Goal: Task Accomplishment & Management: Manage account settings

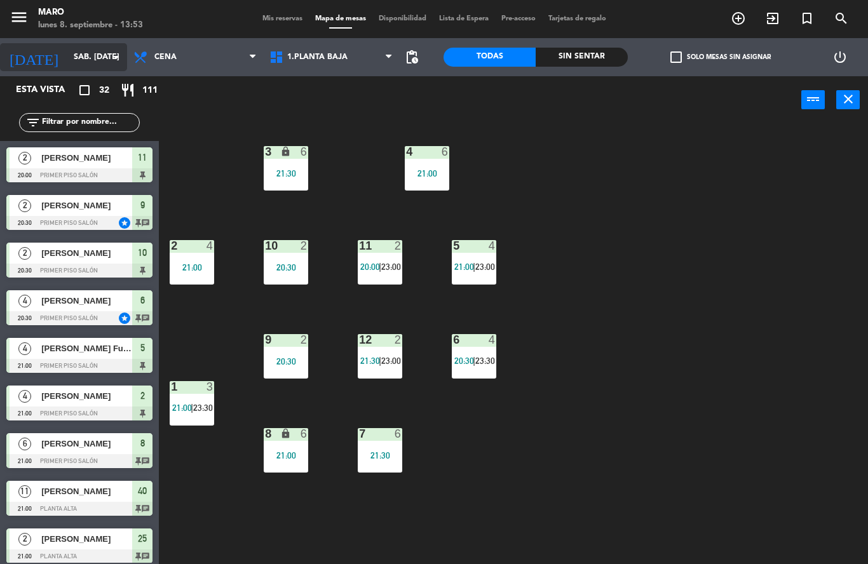
click at [106, 57] on input "sáb. [DATE]" at bounding box center [120, 57] width 107 height 22
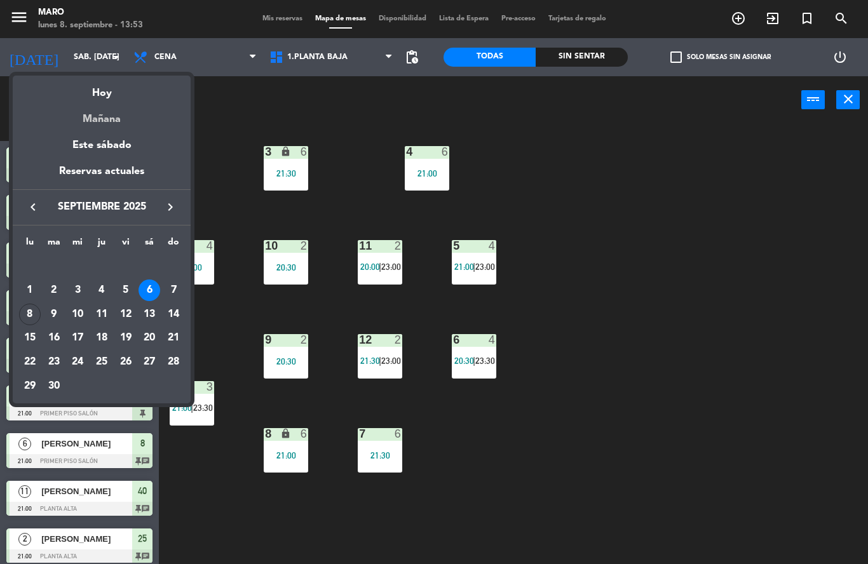
click at [118, 114] on div "Mañana" at bounding box center [102, 115] width 178 height 26
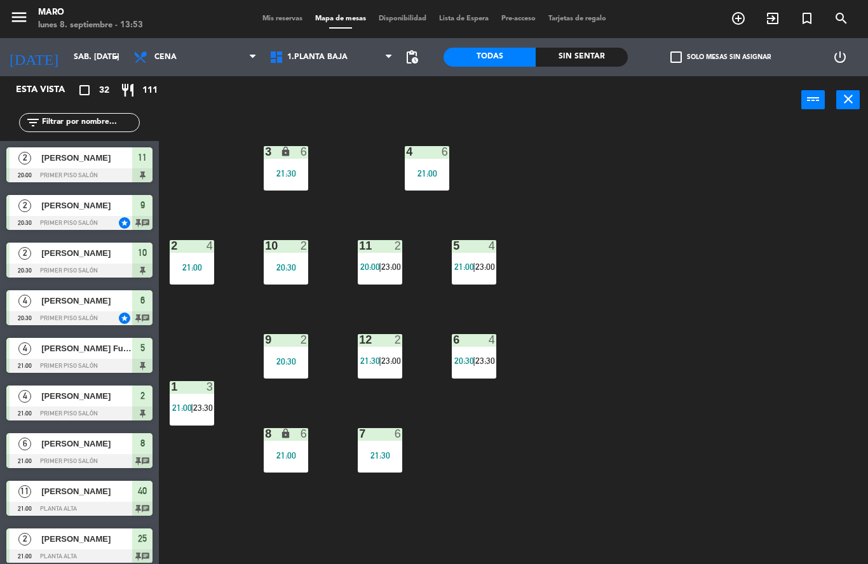
type input "[DATE] sep."
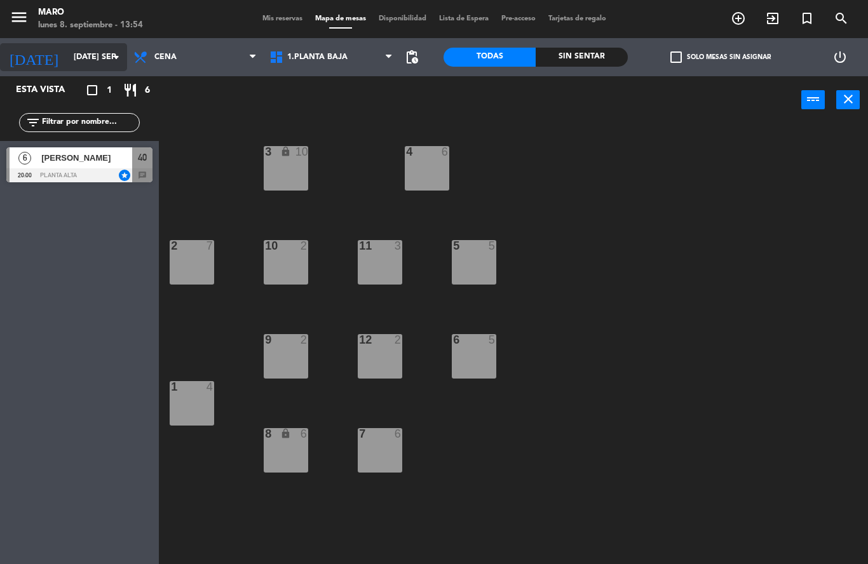
click at [98, 56] on input "[DATE] sep." at bounding box center [120, 57] width 107 height 22
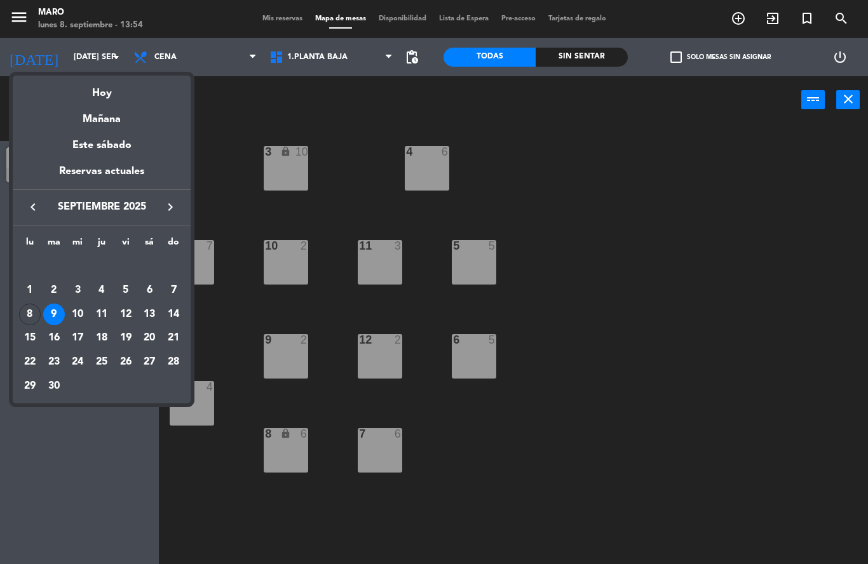
click at [272, 130] on div at bounding box center [434, 282] width 868 height 564
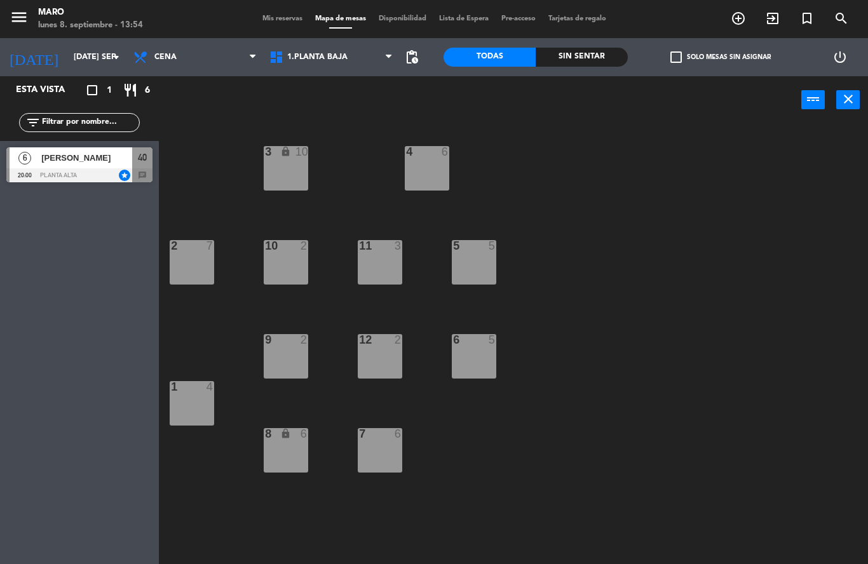
click at [283, 21] on span "Mis reservas" at bounding box center [282, 18] width 53 height 7
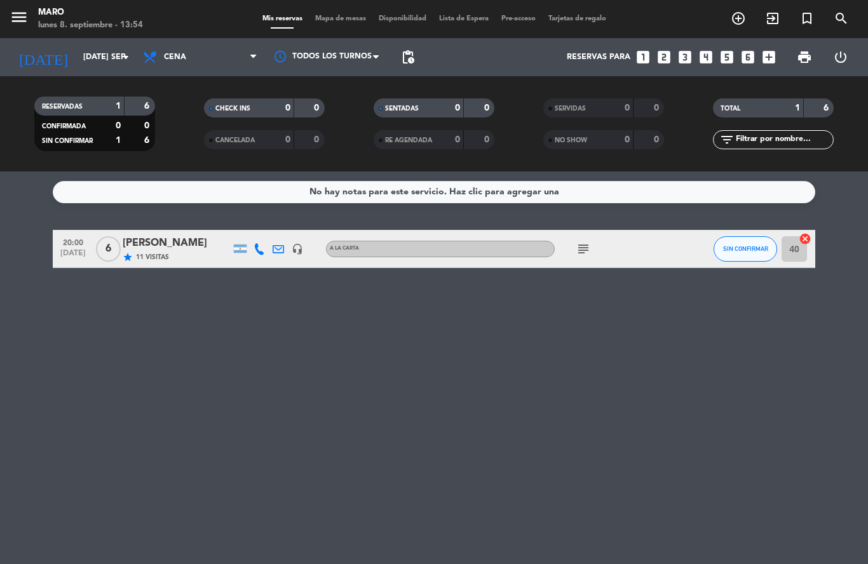
click at [293, 252] on icon "headset_mic" at bounding box center [297, 248] width 11 height 11
click at [805, 239] on icon "cancel" at bounding box center [804, 238] width 13 height 13
click at [769, 57] on icon "add_box" at bounding box center [768, 57] width 17 height 17
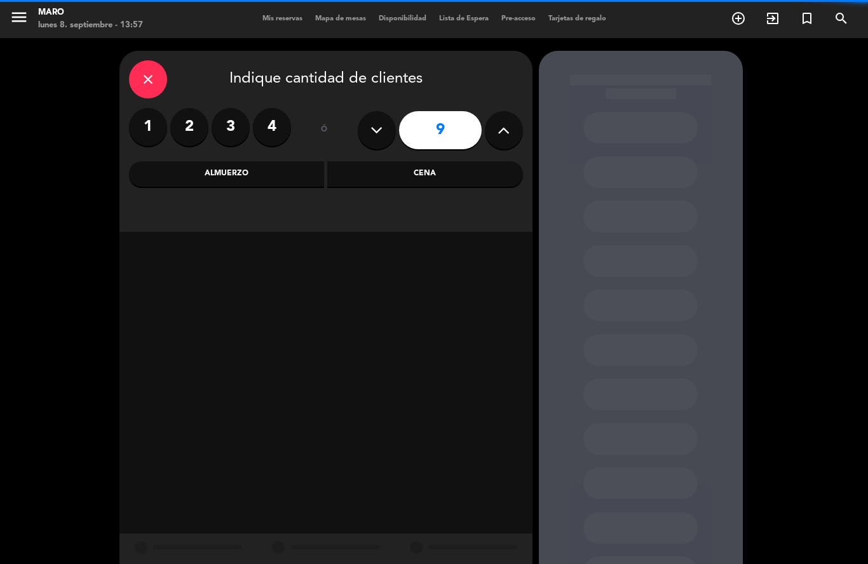
click at [494, 124] on button at bounding box center [504, 130] width 38 height 38
type input "10"
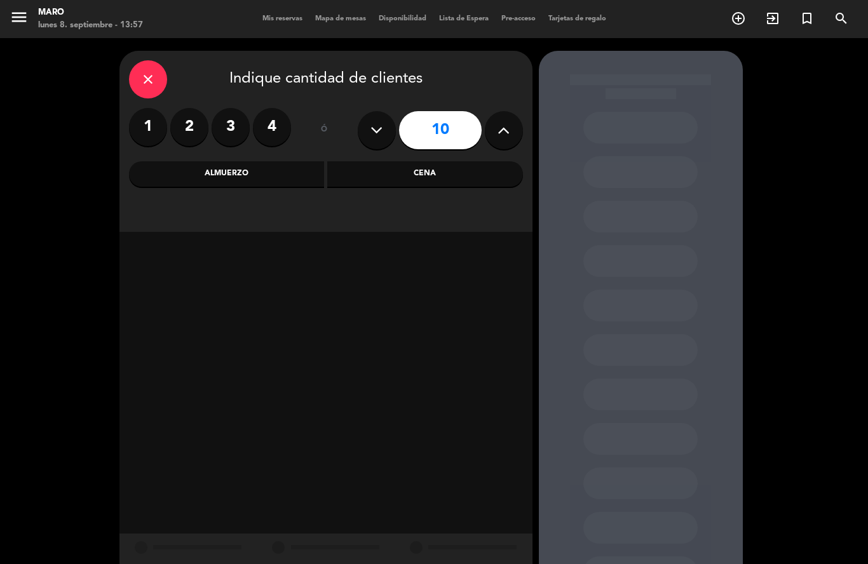
click at [415, 175] on div "Cena" at bounding box center [425, 173] width 196 height 25
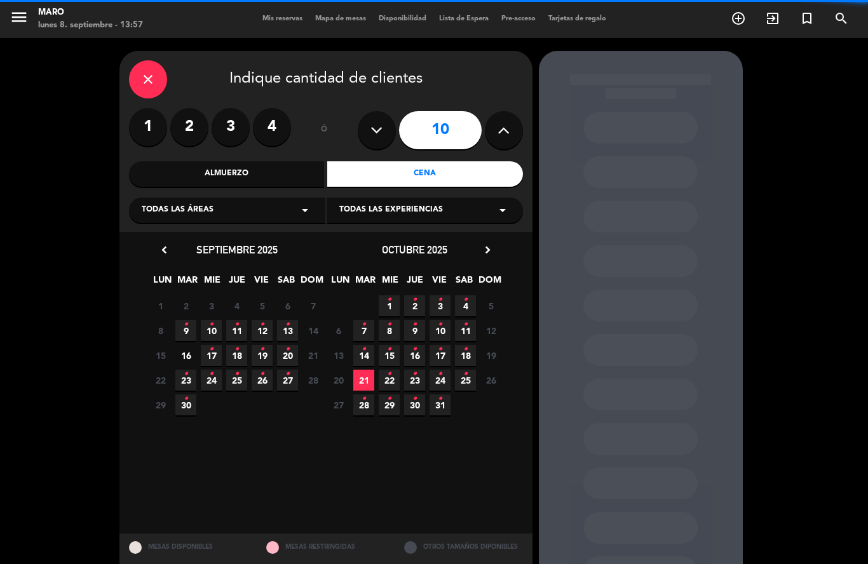
click at [266, 213] on div "Todas las áreas arrow_drop_down" at bounding box center [227, 210] width 196 height 25
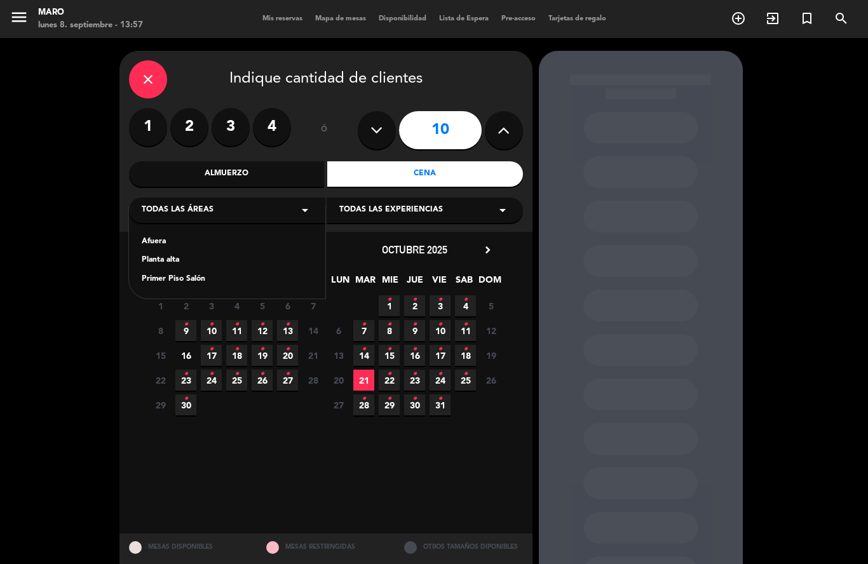
click at [299, 484] on calendar-double "chevron_left septiembre 2025 LUN MAR [PERSON_NAME] VIE SAB DOM 1 2 3 4 5 6 7 8 …" at bounding box center [326, 382] width 356 height 283
click at [185, 332] on icon "•" at bounding box center [186, 324] width 4 height 20
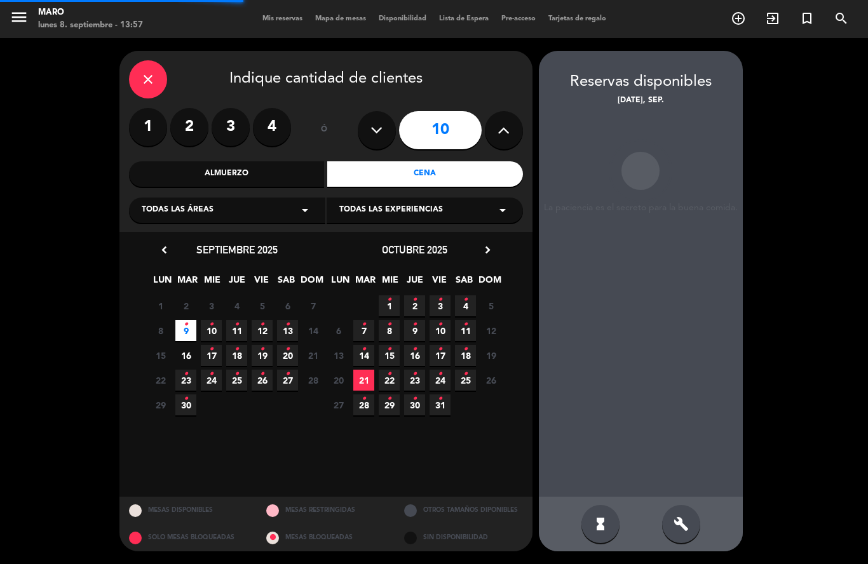
scroll to position [51, 0]
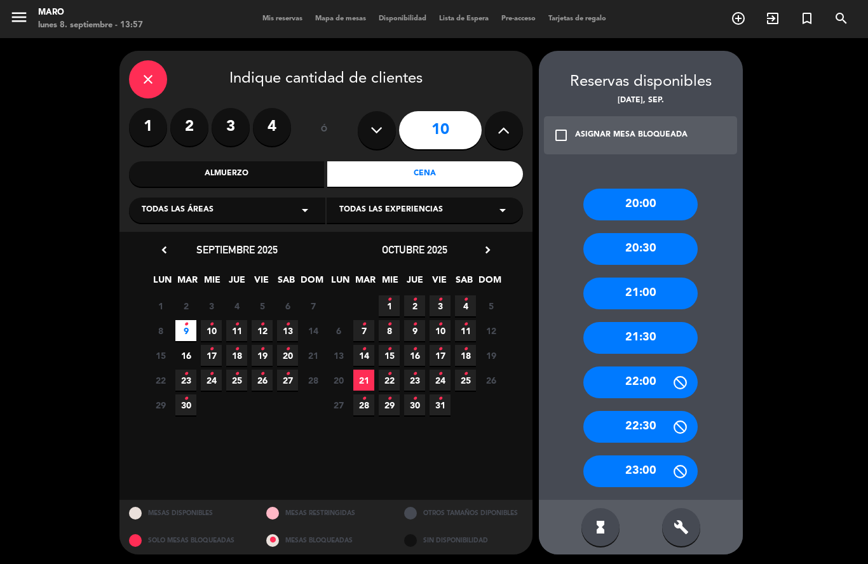
click at [658, 189] on div "20:00" at bounding box center [640, 205] width 114 height 32
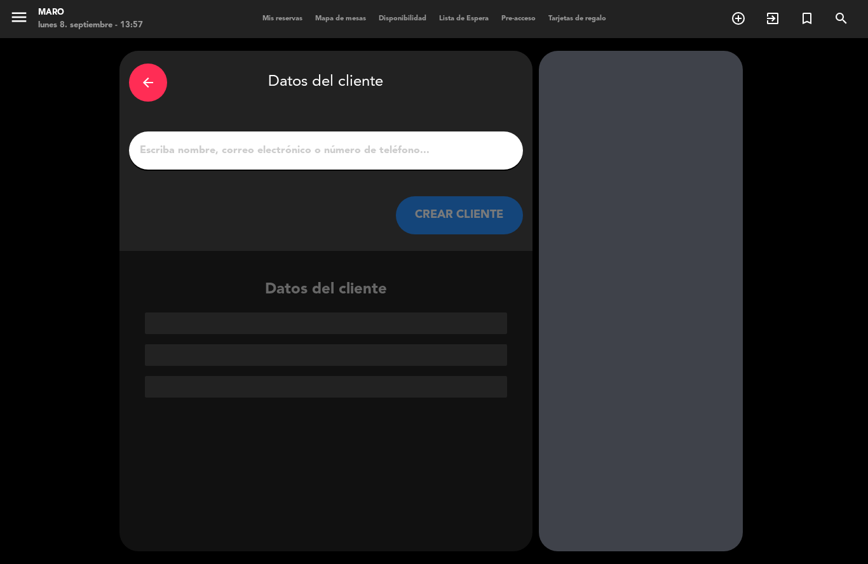
click at [402, 142] on input "1" at bounding box center [325, 151] width 375 height 18
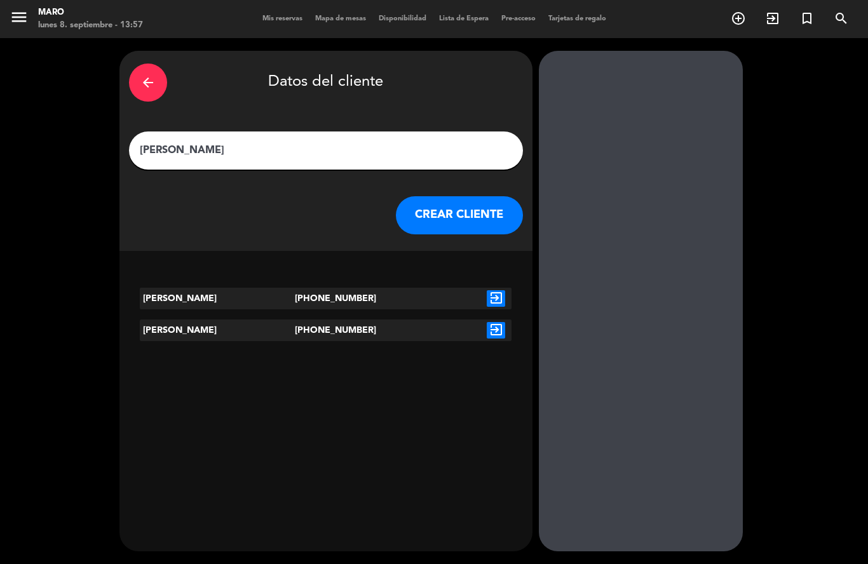
type input "[PERSON_NAME]"
click at [495, 290] on icon "exit_to_app" at bounding box center [496, 298] width 18 height 17
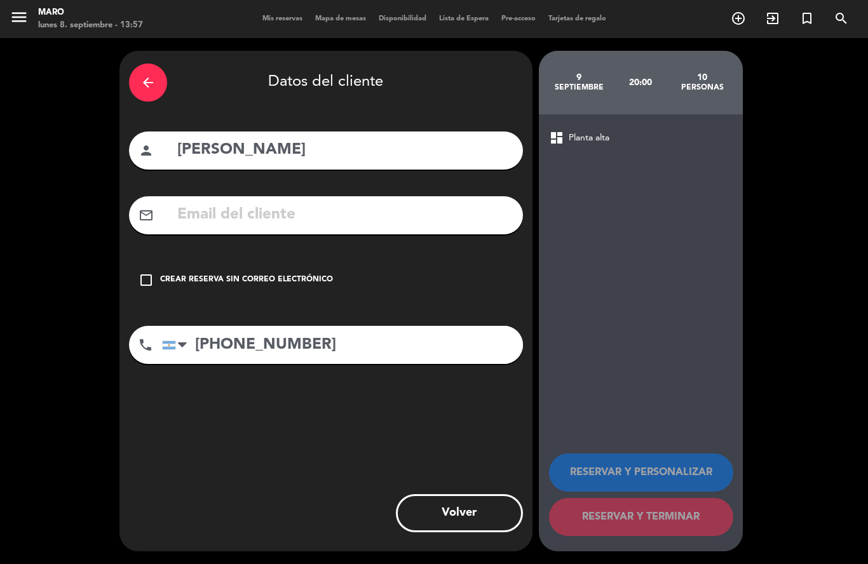
click at [146, 272] on icon "check_box_outline_blank" at bounding box center [145, 279] width 15 height 15
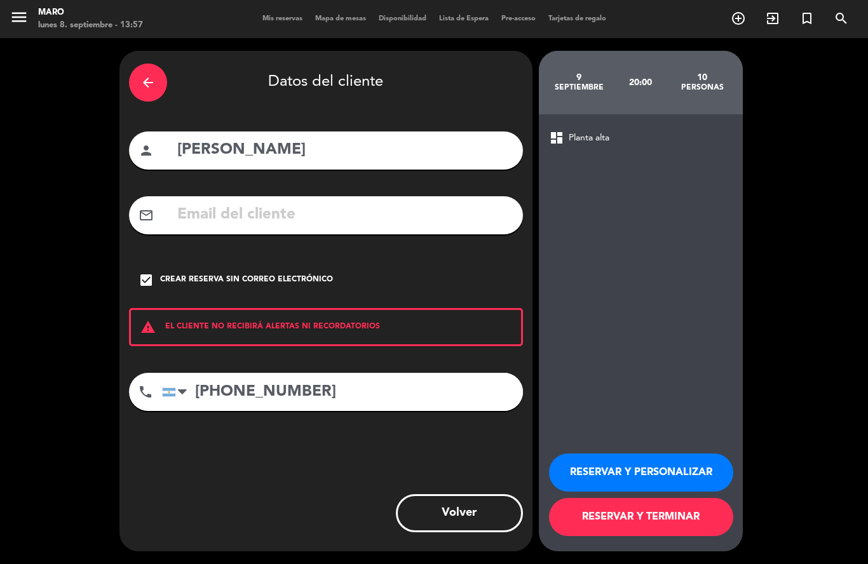
click at [699, 478] on button "RESERVAR Y PERSONALIZAR" at bounding box center [641, 472] width 184 height 38
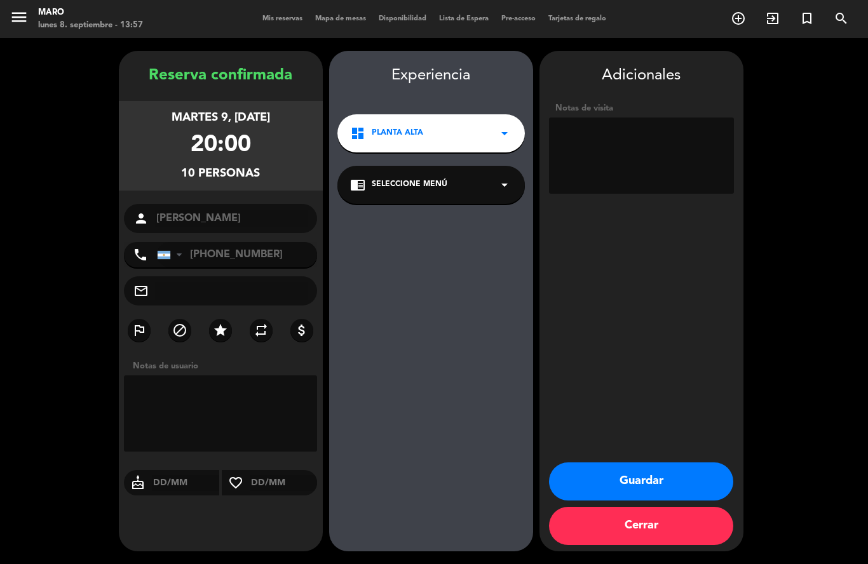
click at [662, 483] on button "Guardar" at bounding box center [641, 481] width 184 height 38
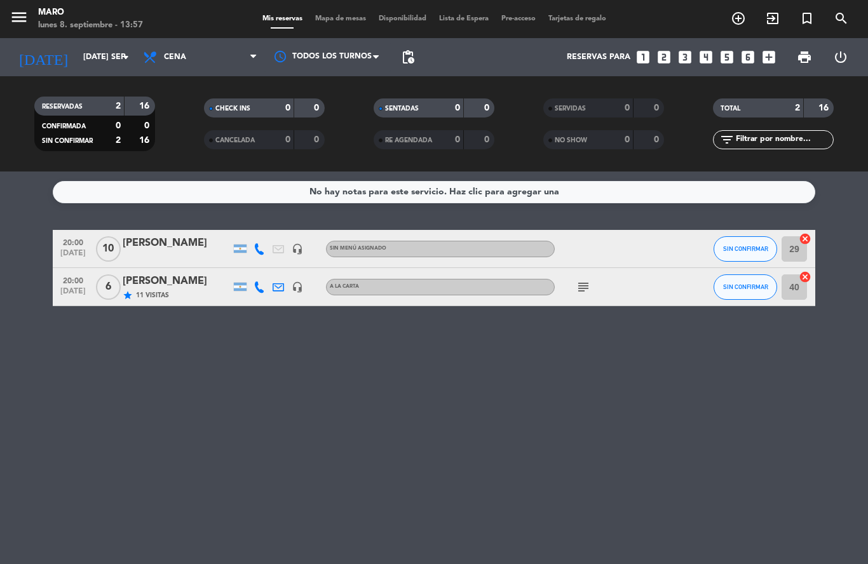
click at [803, 232] on icon "cancel" at bounding box center [804, 238] width 13 height 13
click at [806, 271] on icon "cancel" at bounding box center [804, 277] width 13 height 13
click at [798, 241] on icon "border_all" at bounding box center [795, 248] width 15 height 15
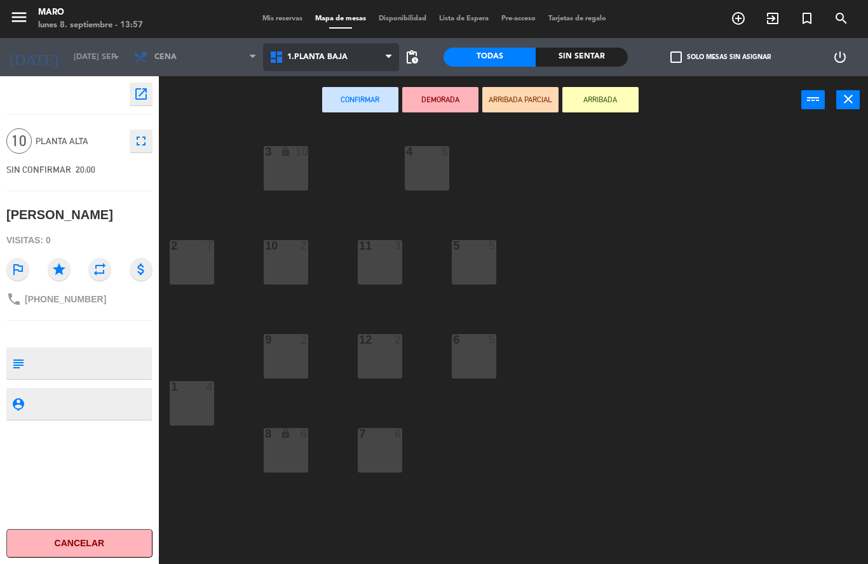
click at [351, 63] on span "1.Planta baja" at bounding box center [331, 57] width 136 height 28
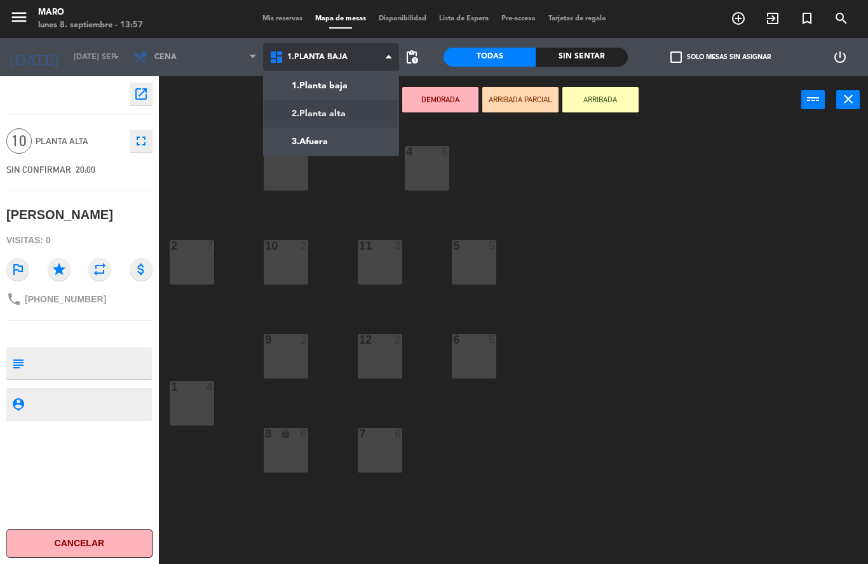
click at [340, 112] on ng-component "menu Maro lunes 8. septiembre - 13:57 Mis reservas Mapa de mesas Disponibilidad…" at bounding box center [434, 282] width 868 height 564
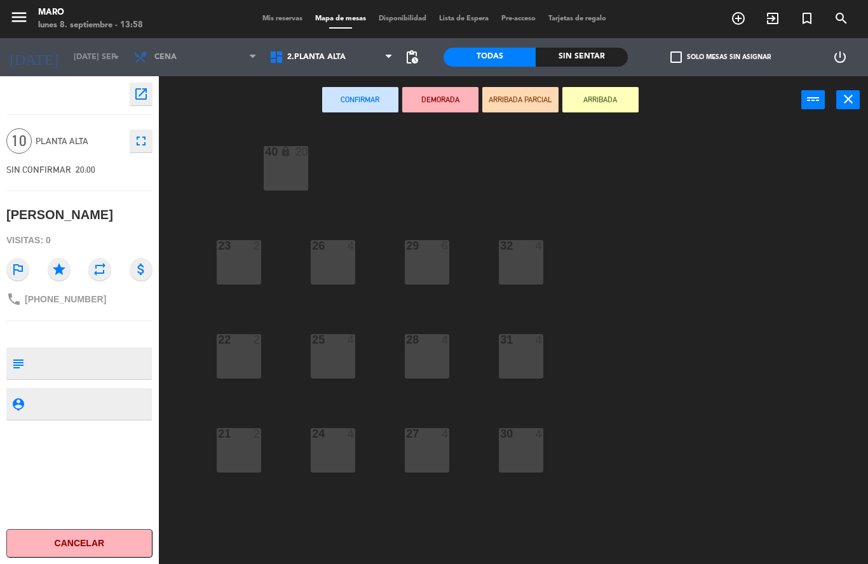
click at [292, 160] on div "40 lock 20" at bounding box center [286, 168] width 44 height 44
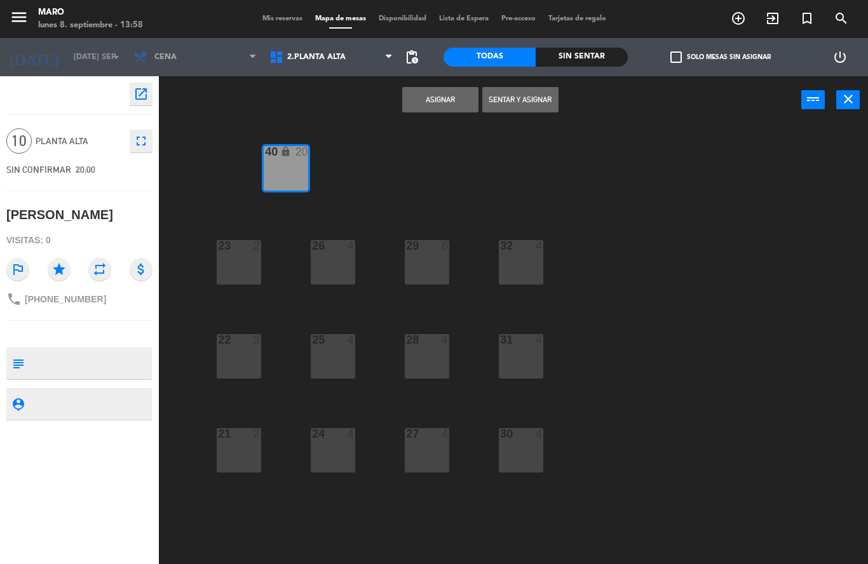
click at [440, 105] on button "Asignar" at bounding box center [440, 99] width 76 height 25
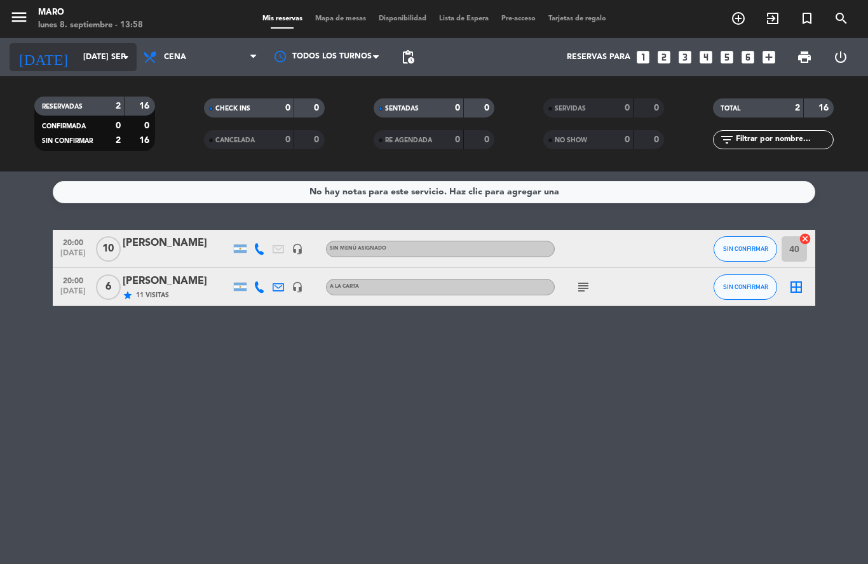
click at [111, 53] on input "[DATE] sep." at bounding box center [130, 57] width 107 height 22
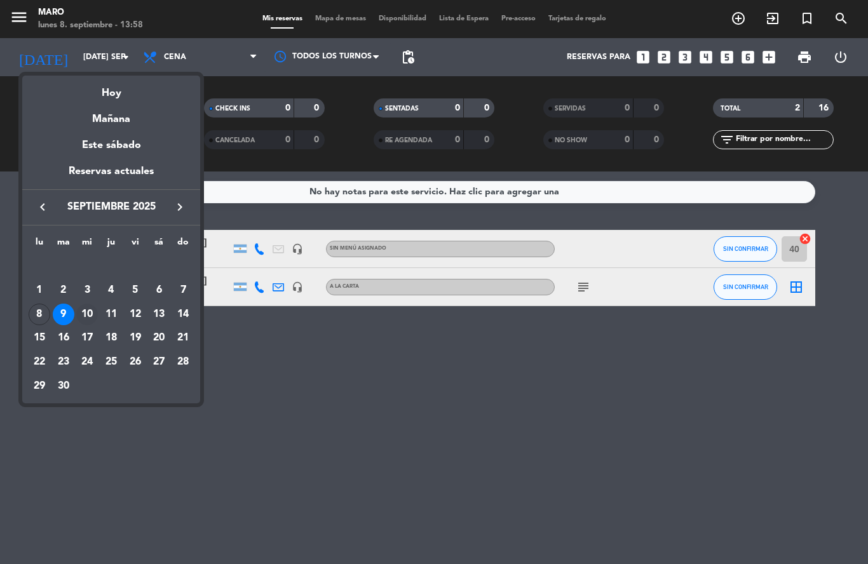
click at [90, 309] on div "10" at bounding box center [87, 315] width 22 height 22
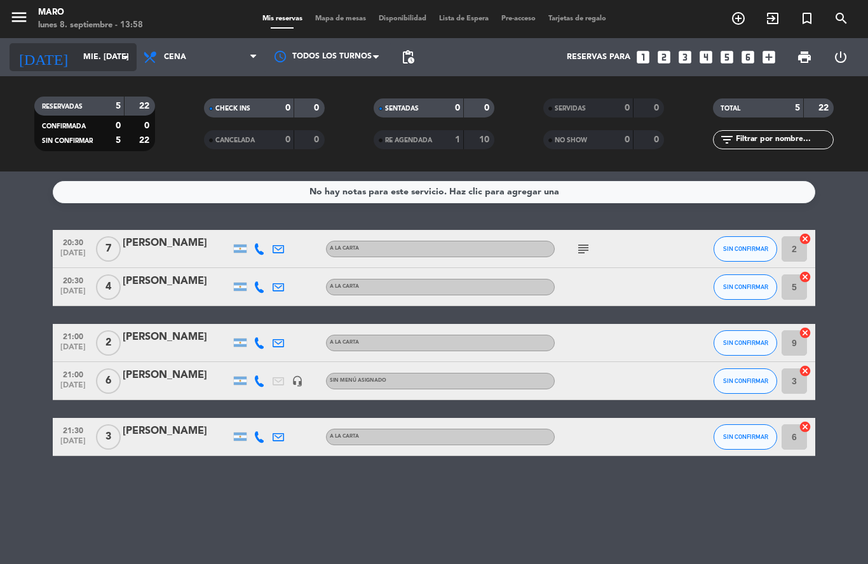
click at [125, 51] on icon "arrow_drop_down" at bounding box center [125, 57] width 15 height 15
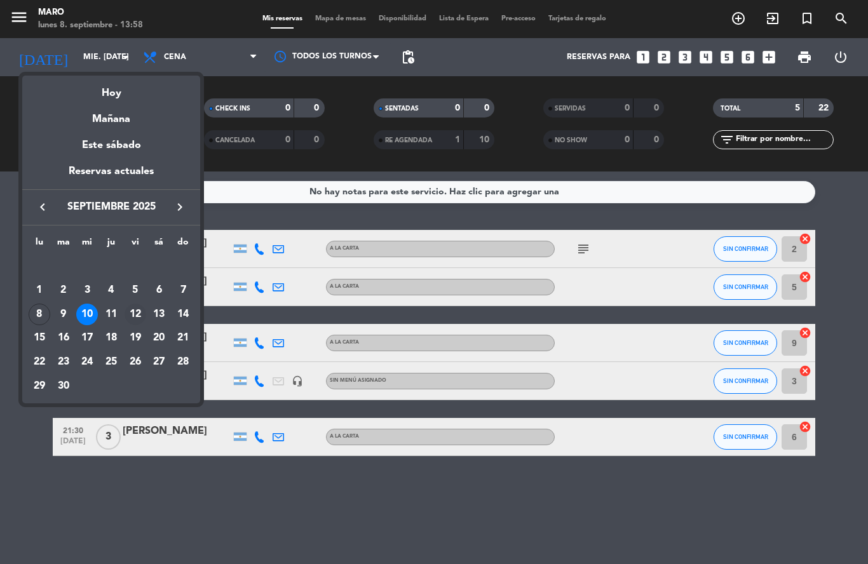
click at [137, 313] on div "12" at bounding box center [135, 315] width 22 height 22
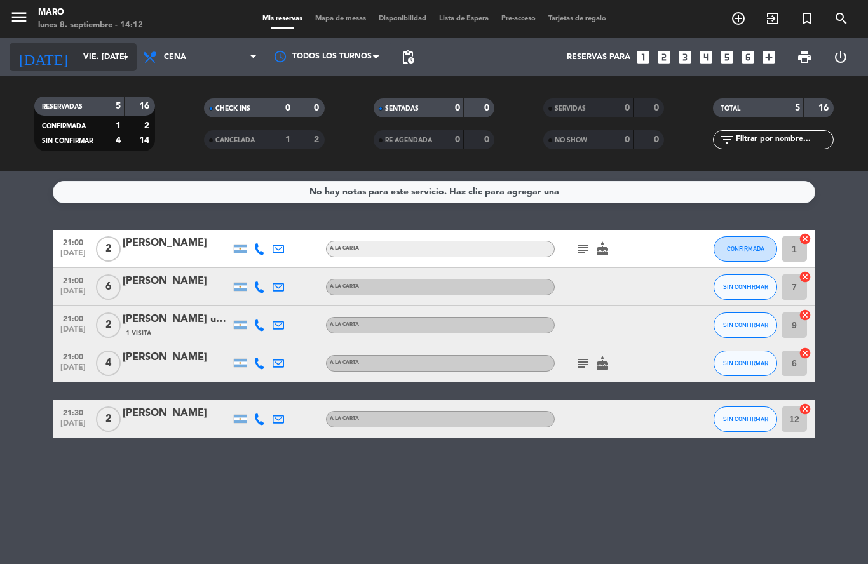
click at [111, 65] on input "vie. [DATE]" at bounding box center [130, 57] width 107 height 22
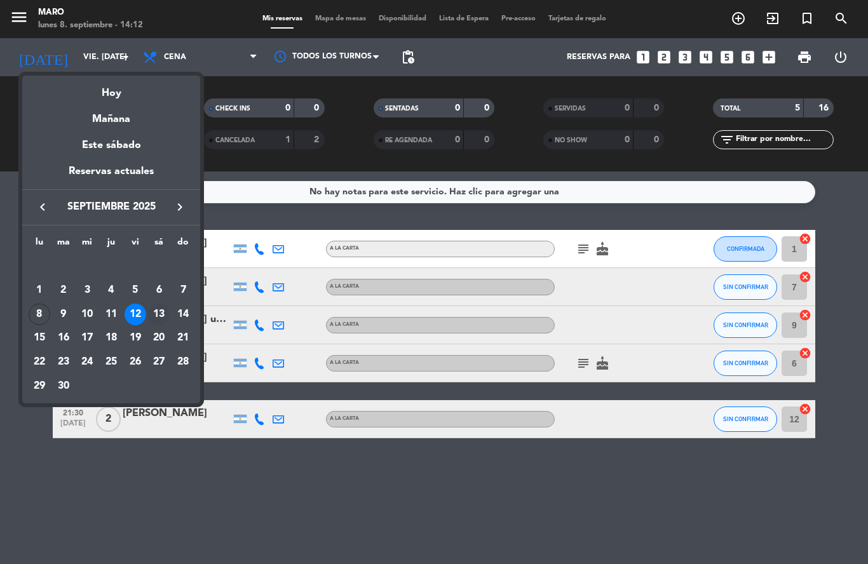
click at [163, 311] on div "13" at bounding box center [159, 315] width 22 height 22
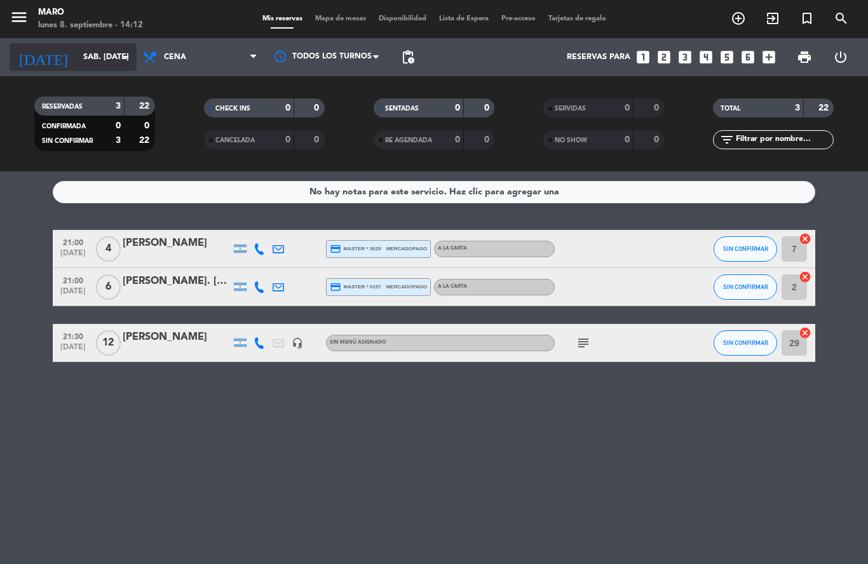
click at [112, 58] on input "sáb. [DATE]" at bounding box center [130, 57] width 107 height 22
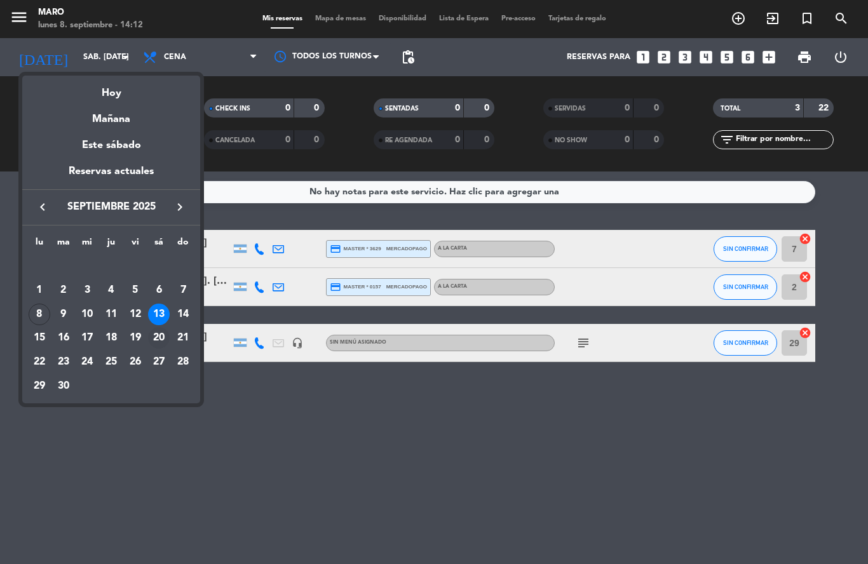
click at [161, 339] on div "20" at bounding box center [159, 338] width 22 height 22
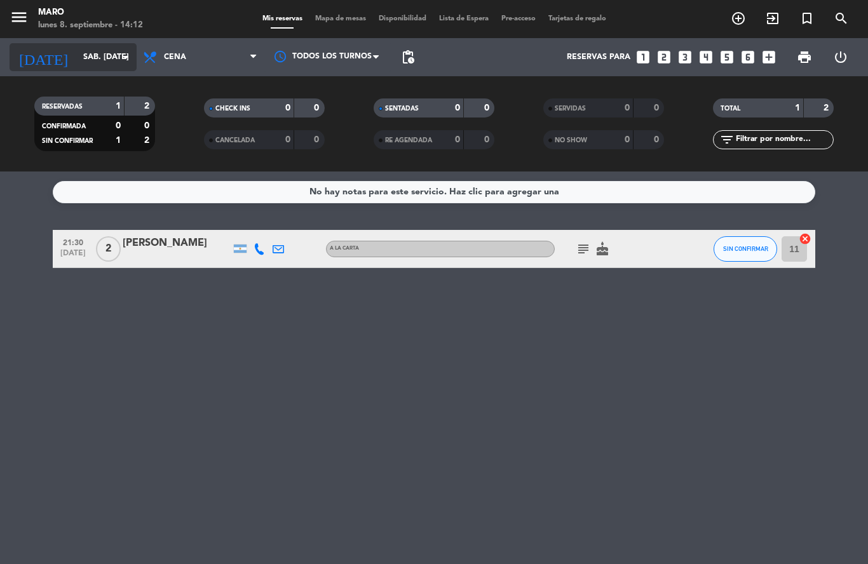
click at [124, 62] on icon "arrow_drop_down" at bounding box center [125, 57] width 15 height 15
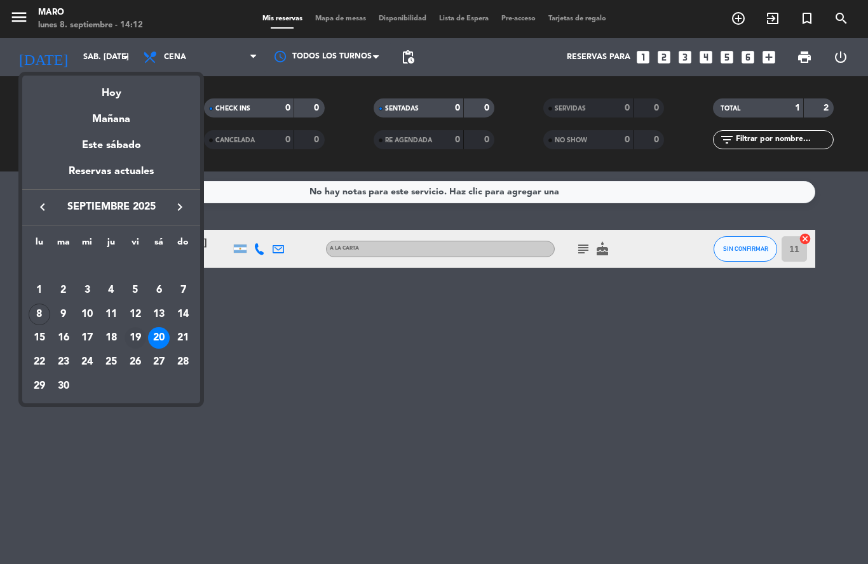
click at [138, 341] on div "19" at bounding box center [135, 338] width 22 height 22
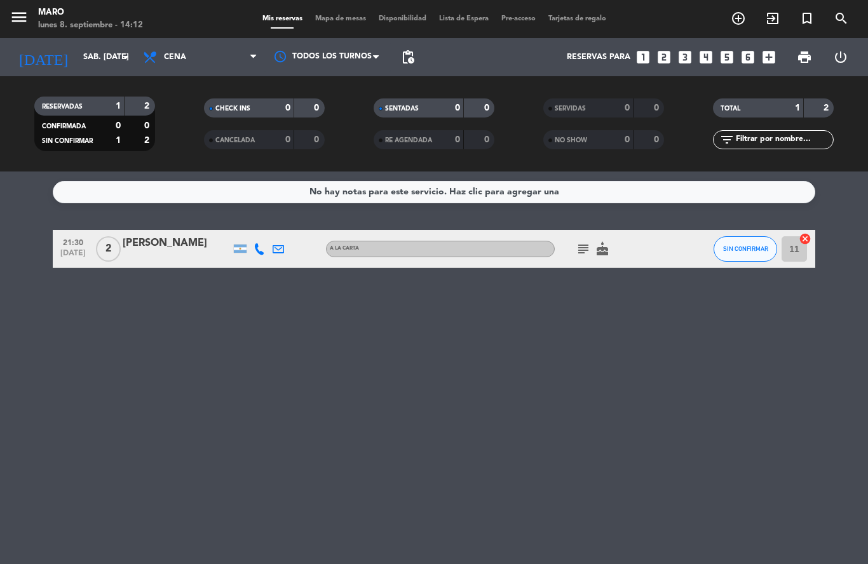
type input "vie. [DATE]"
click at [209, 252] on div at bounding box center [177, 257] width 108 height 10
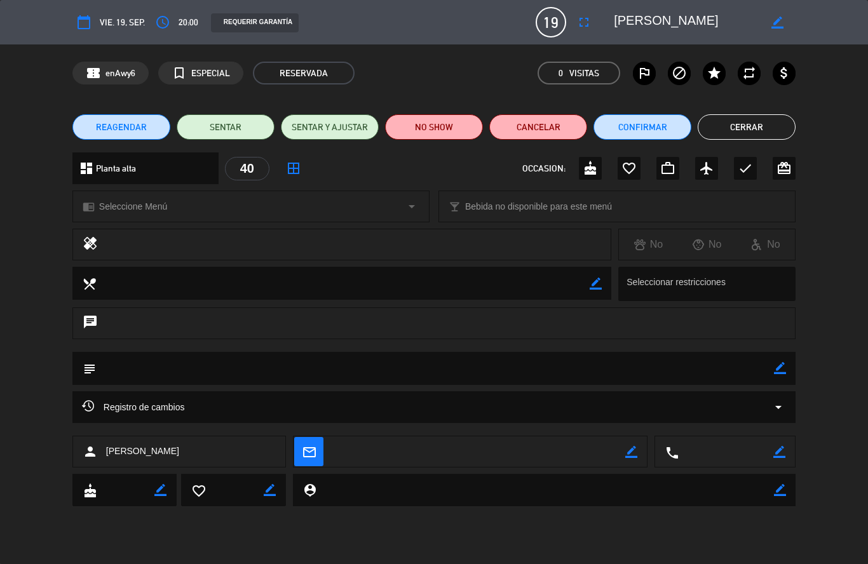
click at [539, 122] on button "Cancelar" at bounding box center [538, 126] width 98 height 25
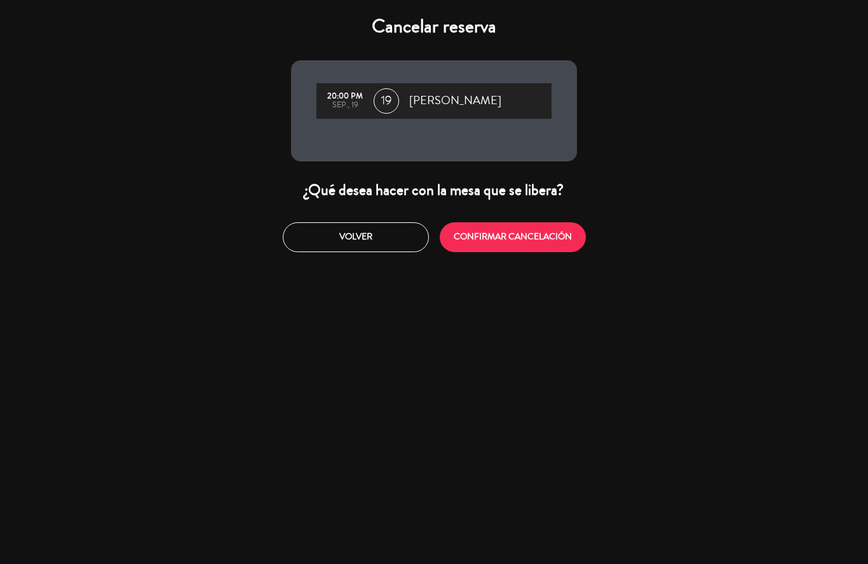
click at [478, 238] on button "CONFIRMAR CANCELACIÓN" at bounding box center [513, 237] width 146 height 30
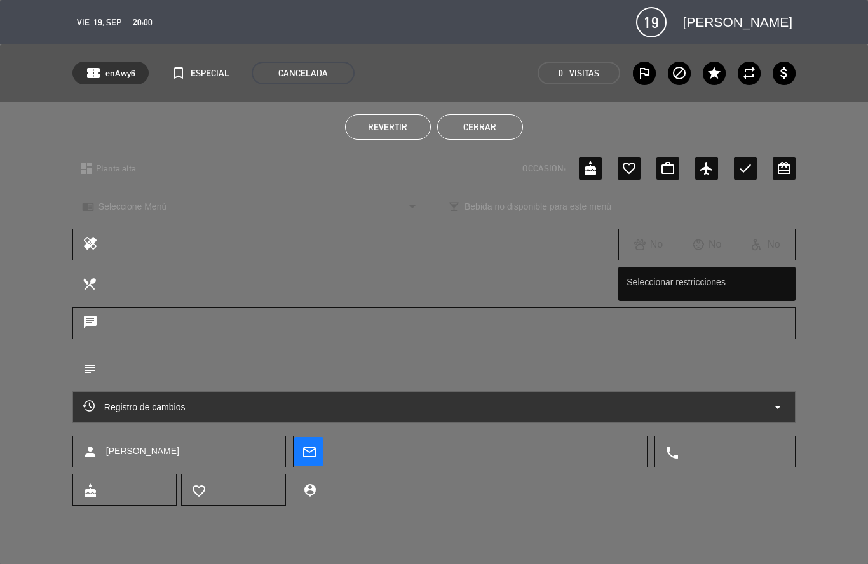
click at [480, 131] on button "Cerrar" at bounding box center [480, 126] width 86 height 25
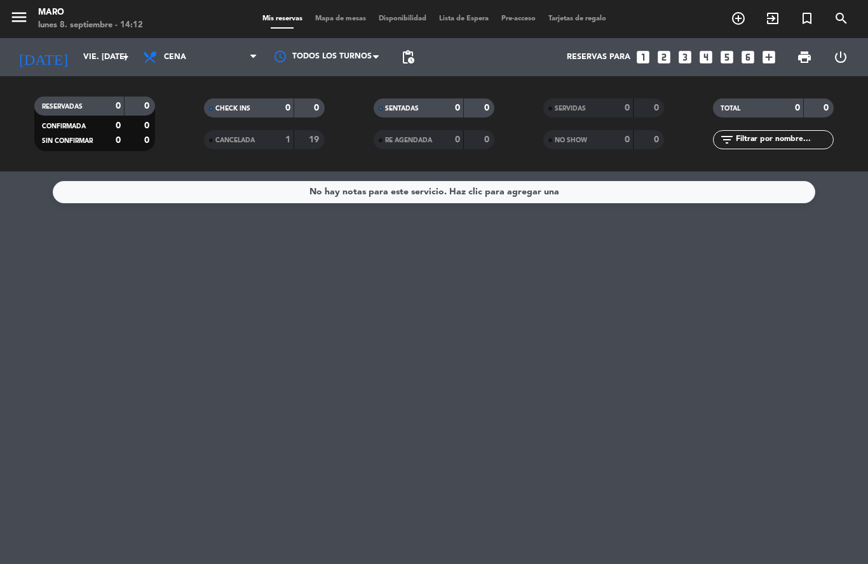
click at [842, 18] on icon "search" at bounding box center [840, 18] width 15 height 15
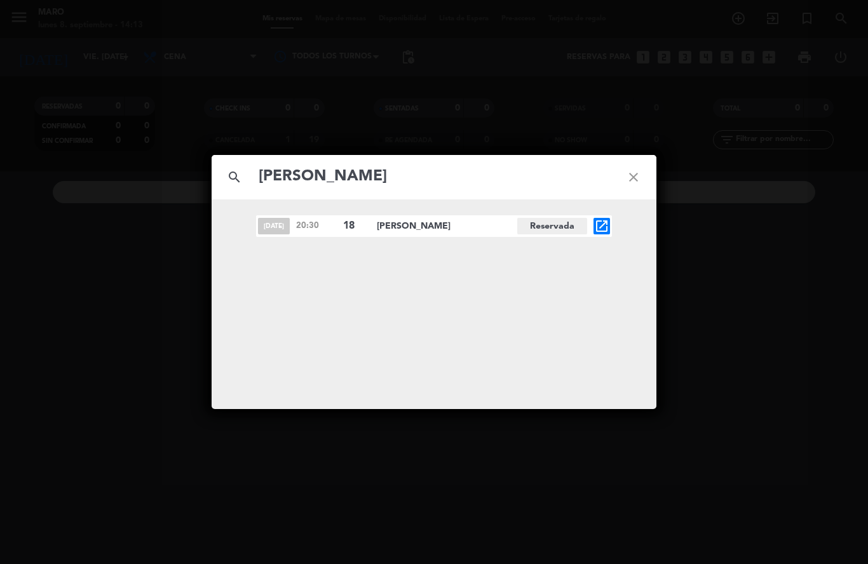
type input "[PERSON_NAME]"
click at [640, 171] on icon "close" at bounding box center [633, 177] width 46 height 46
click at [637, 178] on icon "close" at bounding box center [633, 177] width 46 height 46
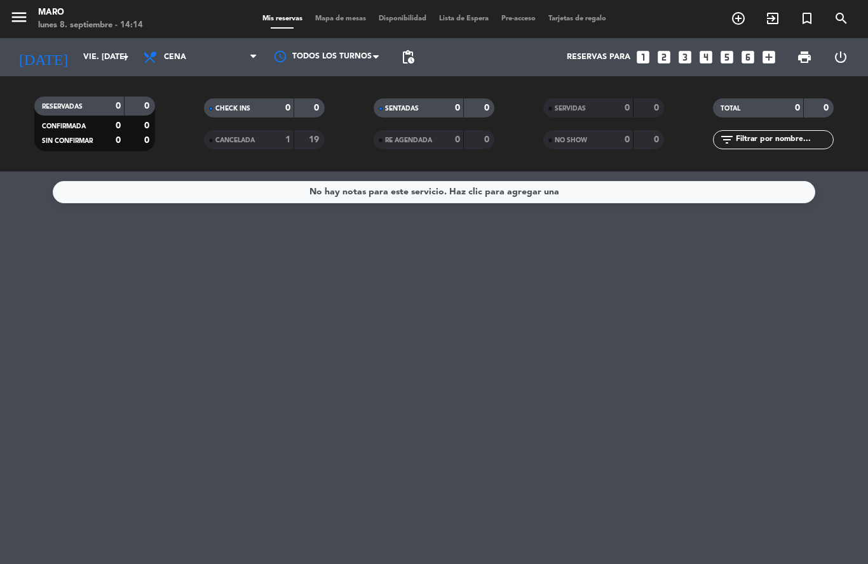
click at [353, 18] on span "Mapa de mesas" at bounding box center [341, 18] width 64 height 7
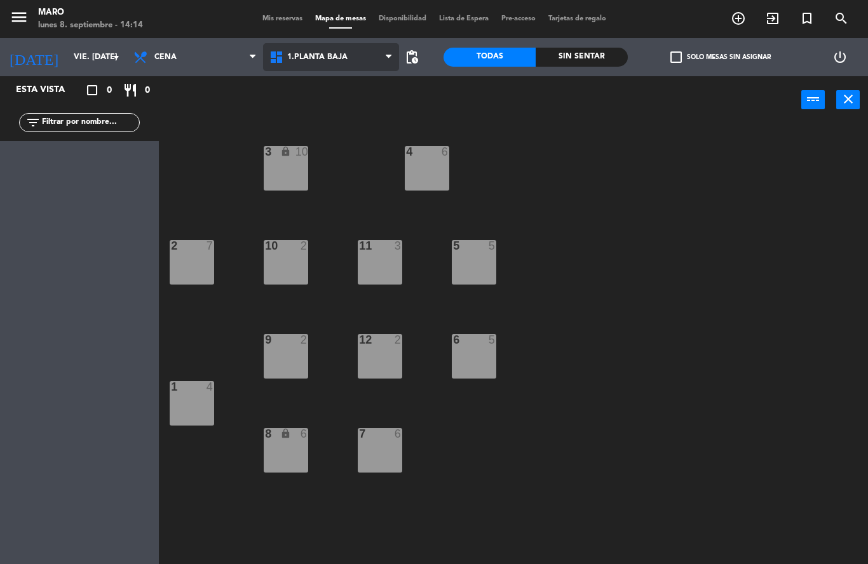
click at [350, 62] on span "1.Planta baja" at bounding box center [331, 57] width 136 height 28
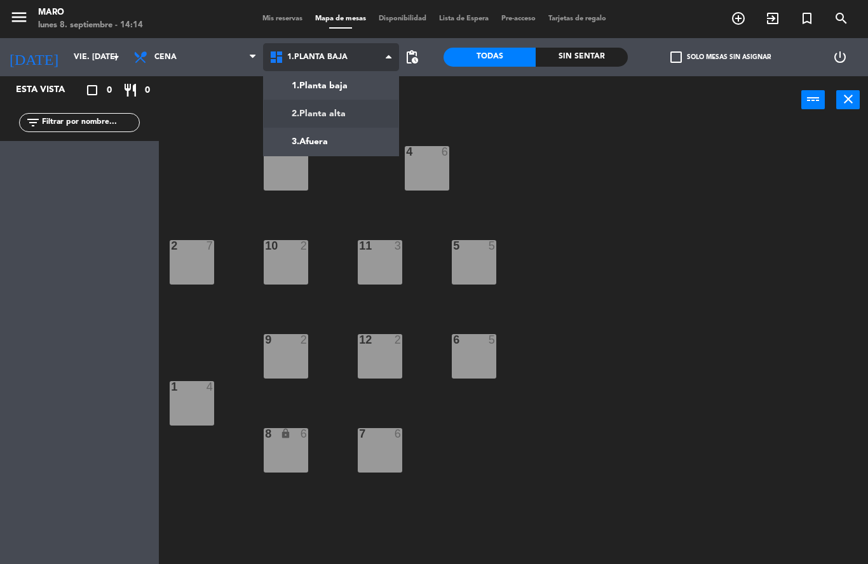
click at [345, 108] on ng-component "menu Maro lunes 8. septiembre - 14:14 Mis reservas Mapa de mesas Disponibilidad…" at bounding box center [434, 282] width 868 height 564
